Goal: Information Seeking & Learning: Learn about a topic

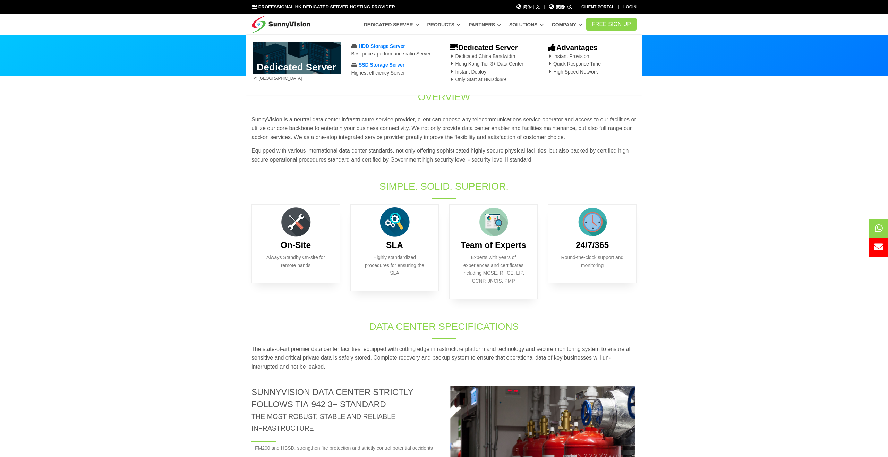
click at [369, 67] on span "SSD Storage Server" at bounding box center [382, 65] width 46 height 6
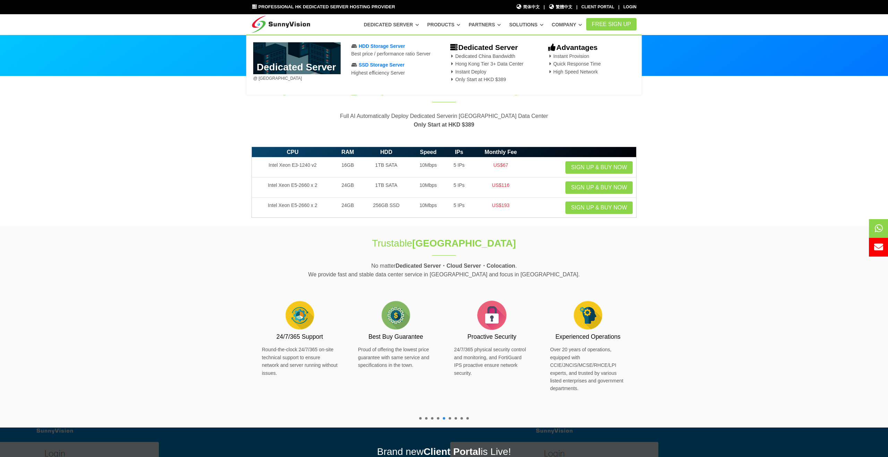
click at [474, 48] on b "Dedicated Server" at bounding box center [483, 47] width 69 height 8
click at [388, 22] on link "Dedicated Server" at bounding box center [391, 24] width 55 height 12
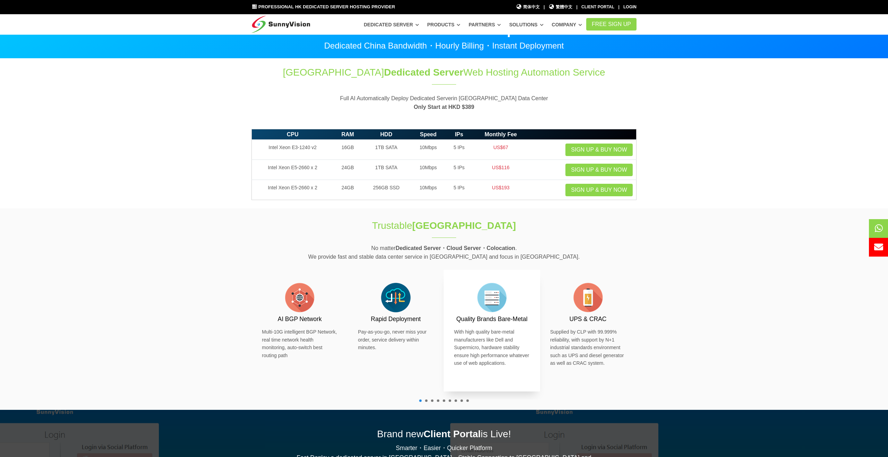
scroll to position [23, 0]
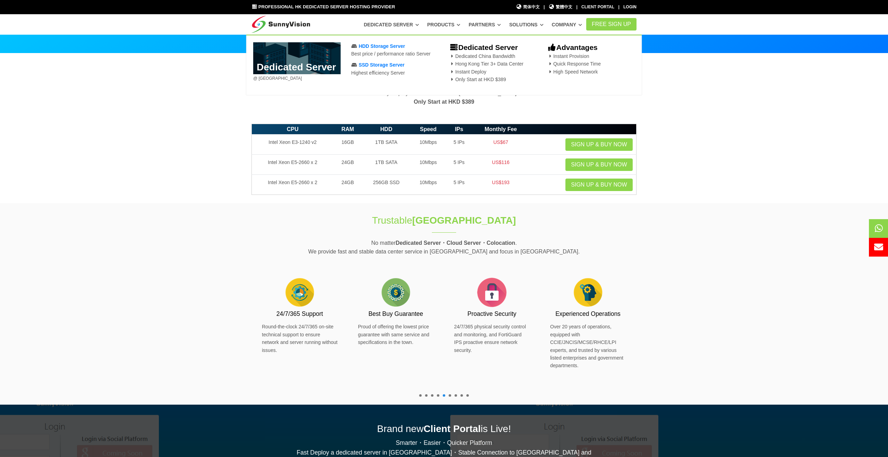
click at [567, 48] on b "Advantages" at bounding box center [572, 47] width 50 height 8
click at [432, 102] on strong "Only Start at HKD $389" at bounding box center [444, 102] width 60 height 6
click at [373, 47] on span "HDD Storage Server" at bounding box center [382, 46] width 47 height 6
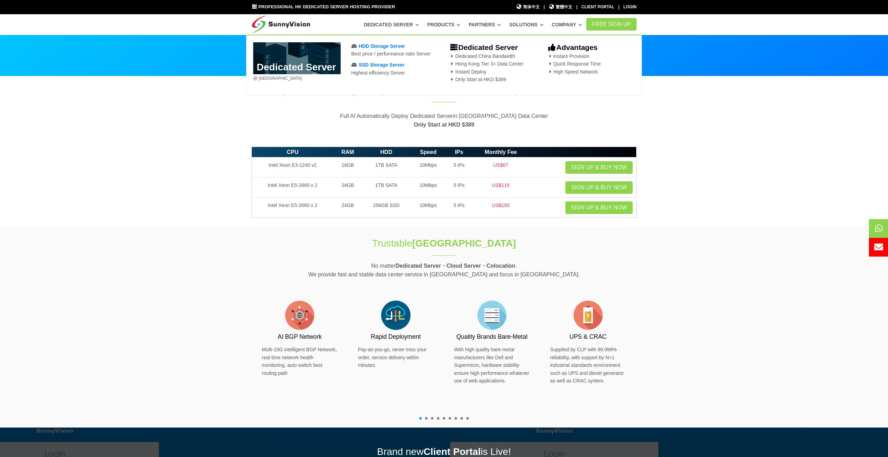
click at [406, 27] on link "Dedicated Server" at bounding box center [391, 24] width 55 height 12
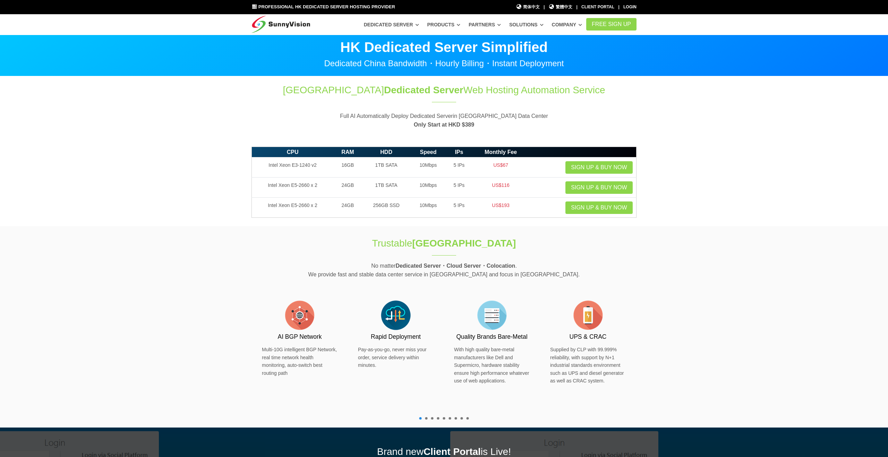
drag, startPoint x: 0, startPoint y: 0, endPoint x: 440, endPoint y: 25, distance: 440.8
click at [440, 25] on link "Products" at bounding box center [443, 24] width 33 height 12
click at [440, 26] on link "Products" at bounding box center [443, 24] width 33 height 12
